Goal: Entertainment & Leisure: Consume media (video, audio)

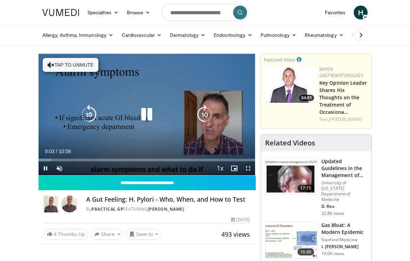
click at [53, 177] on input "**********" at bounding box center [147, 183] width 217 height 15
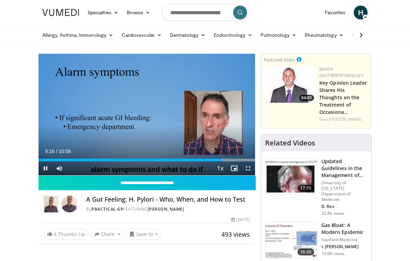
click at [237, 69] on div "10 seconds Tap to unmute" at bounding box center [147, 115] width 216 height 122
